Goal: Information Seeking & Learning: Learn about a topic

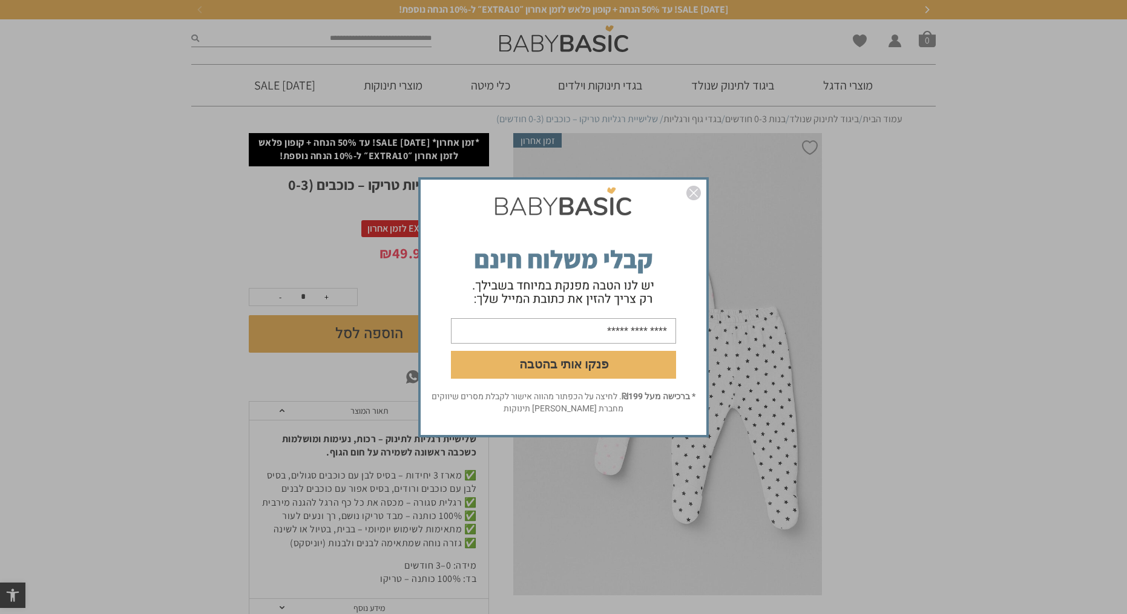
click at [698, 195] on img "סגור" at bounding box center [693, 193] width 15 height 15
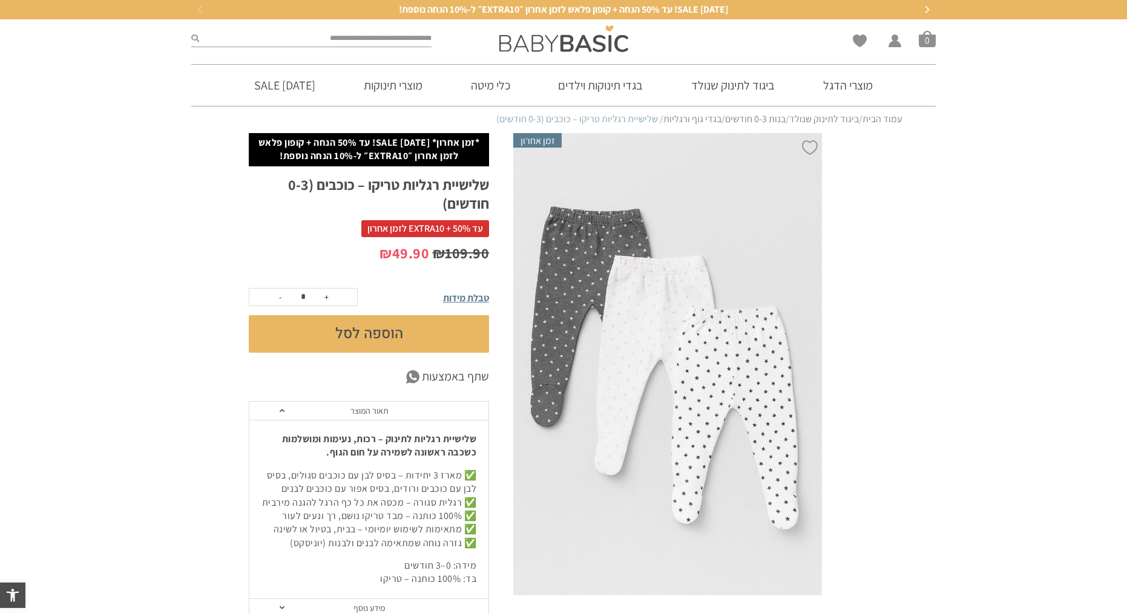
click at [690, 122] on link "בגדי גוף ורגליות" at bounding box center [692, 119] width 58 height 13
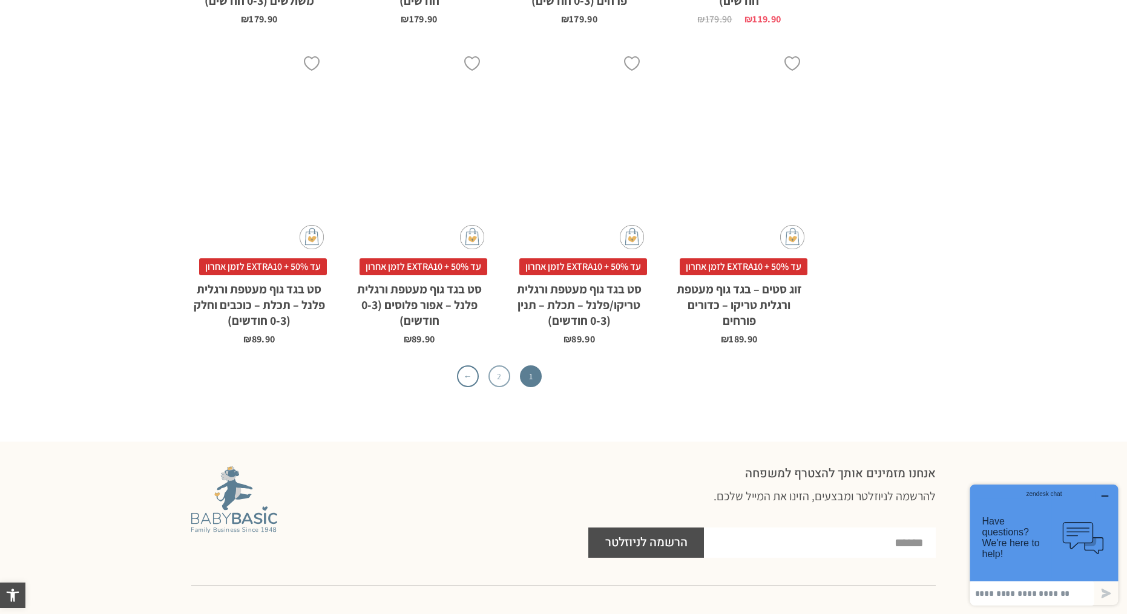
scroll to position [3812, 0]
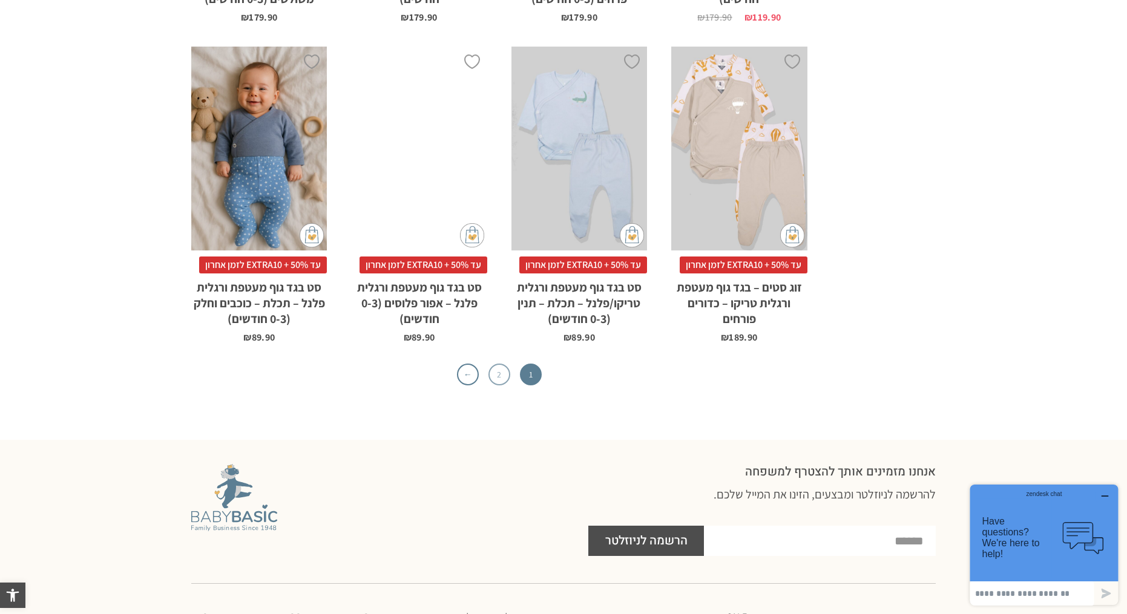
click at [491, 364] on link "2" at bounding box center [499, 375] width 22 height 22
